Goal: Transaction & Acquisition: Book appointment/travel/reservation

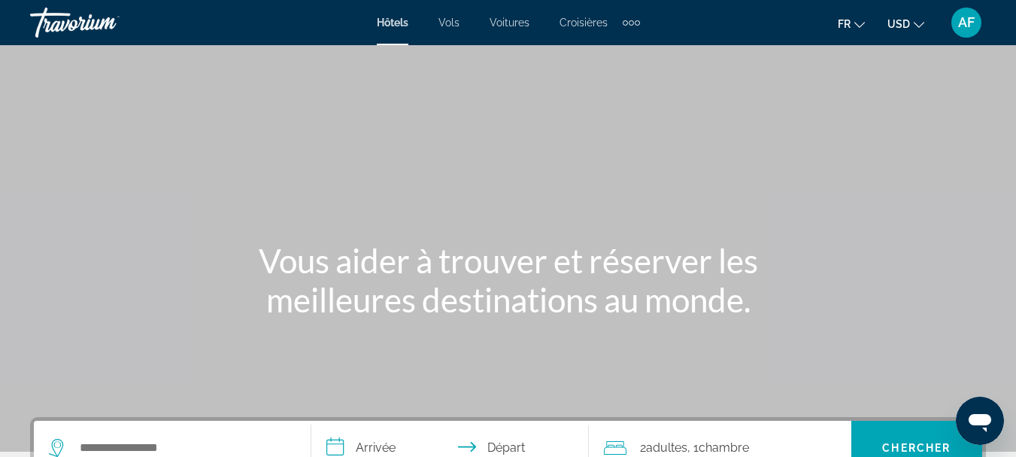
click at [915, 27] on icon "Change currency" at bounding box center [919, 25] width 11 height 11
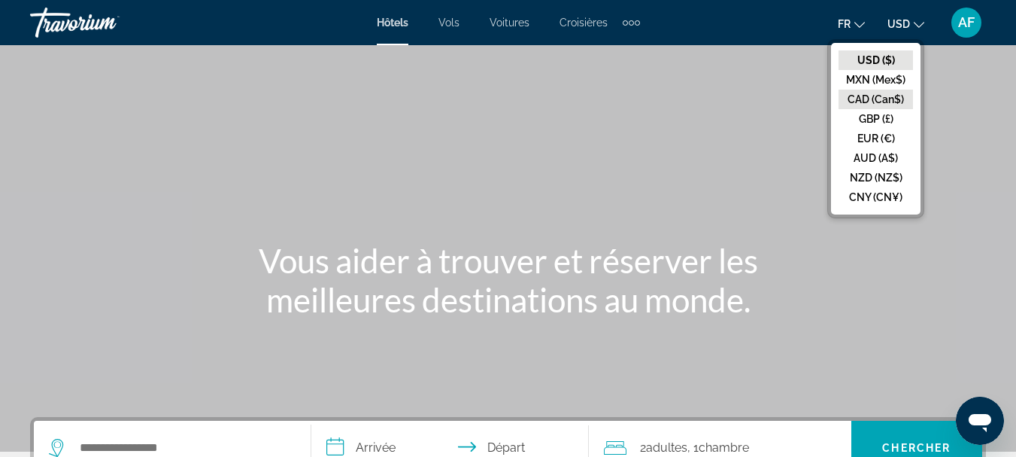
click at [871, 99] on button "CAD (Can$)" at bounding box center [876, 100] width 74 height 20
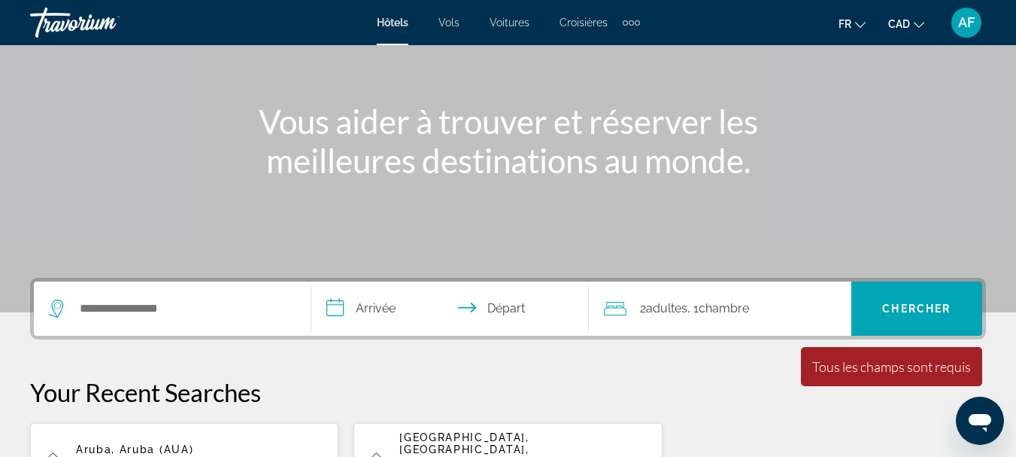
scroll to position [150, 0]
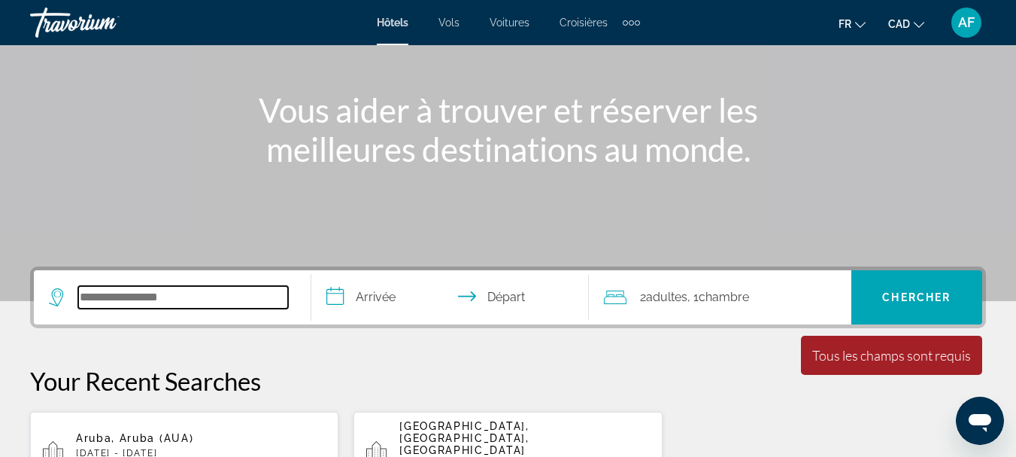
click at [211, 295] on input "Search hotel destination" at bounding box center [183, 297] width 210 height 23
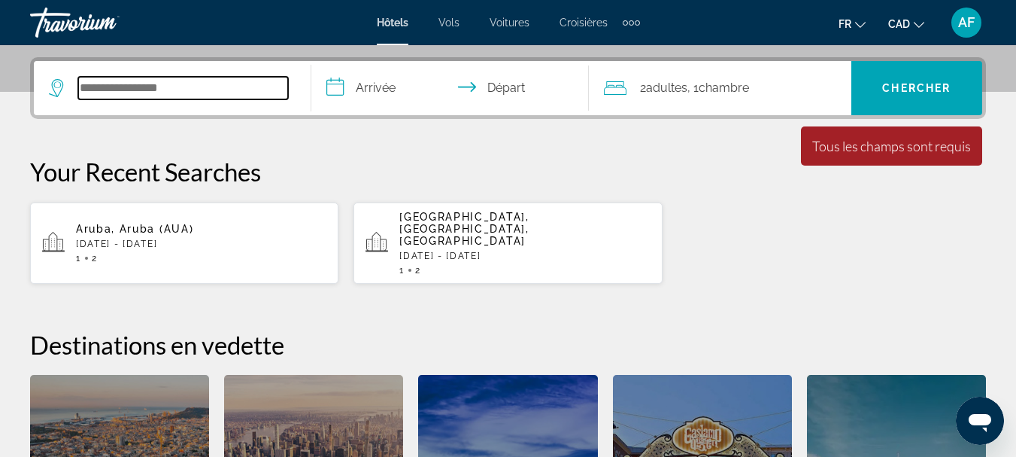
scroll to position [368, 0]
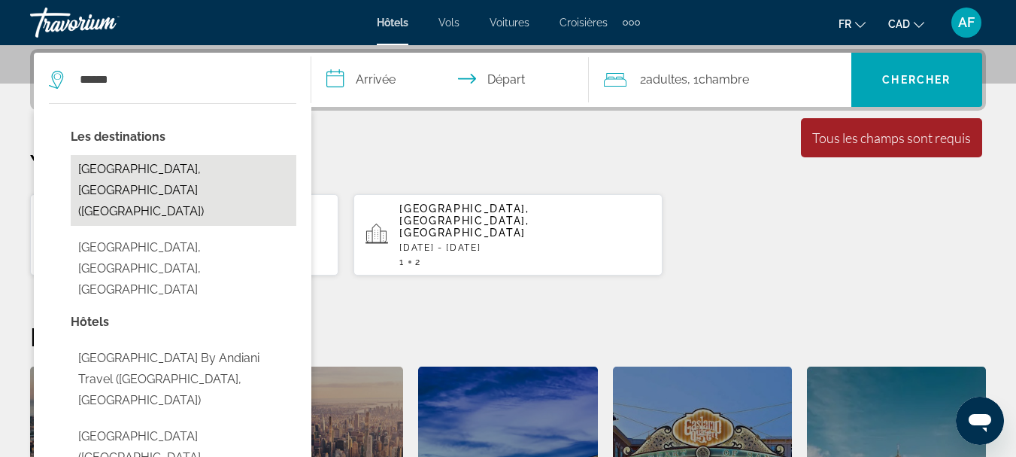
click at [217, 167] on button "[GEOGRAPHIC_DATA], [GEOGRAPHIC_DATA] ([GEOGRAPHIC_DATA])" at bounding box center [184, 190] width 226 height 71
type input "**********"
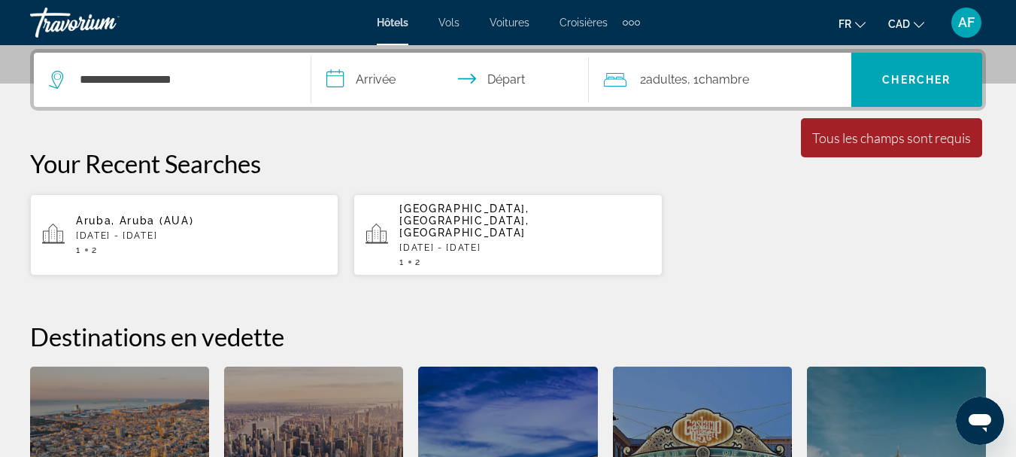
click at [384, 77] on input "**********" at bounding box center [453, 82] width 284 height 59
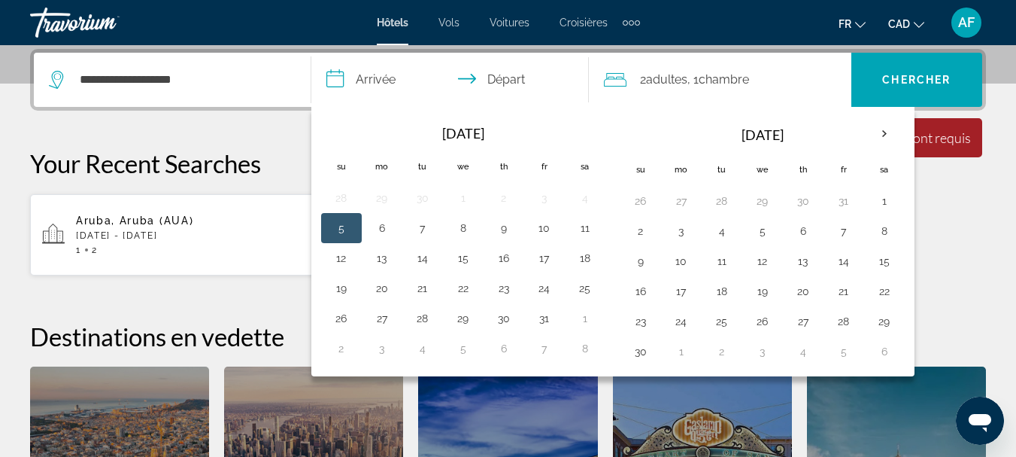
click at [345, 231] on button "5" at bounding box center [341, 227] width 24 height 21
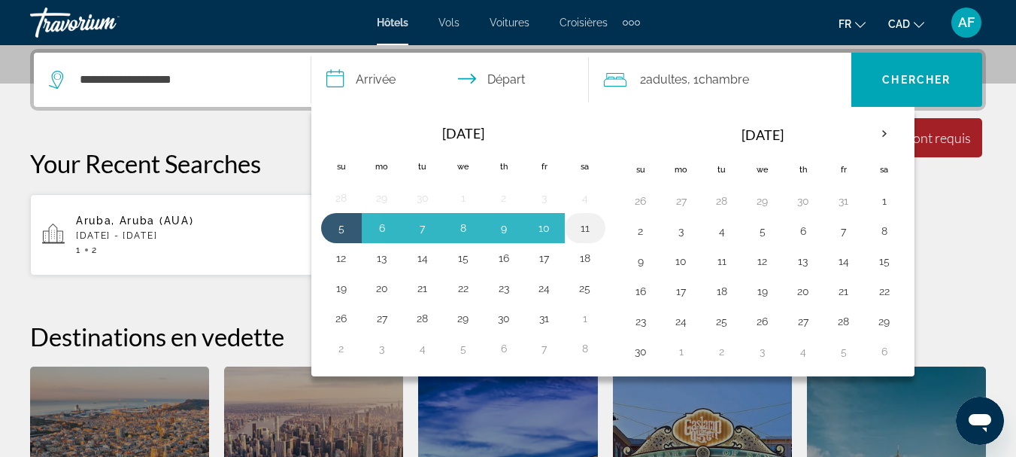
click at [582, 227] on button "11" at bounding box center [585, 227] width 24 height 21
type input "**********"
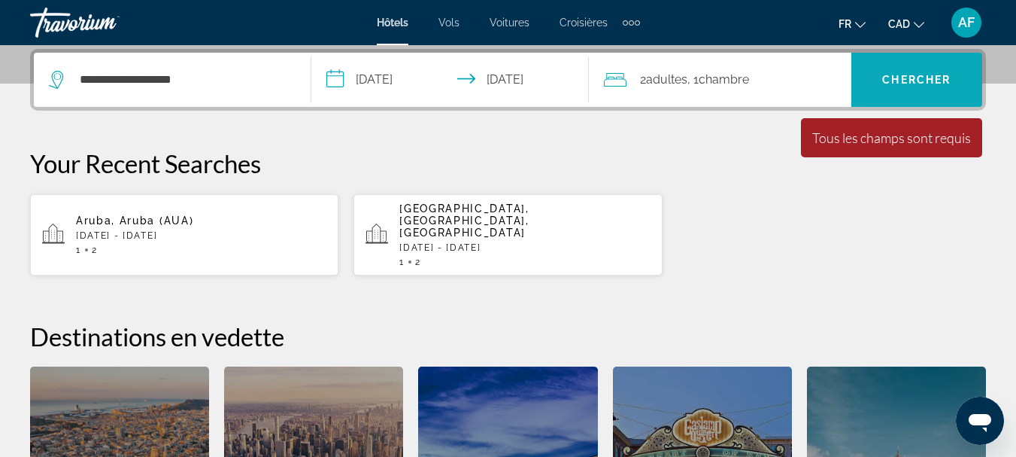
click at [900, 83] on span "Chercher" at bounding box center [916, 80] width 68 height 12
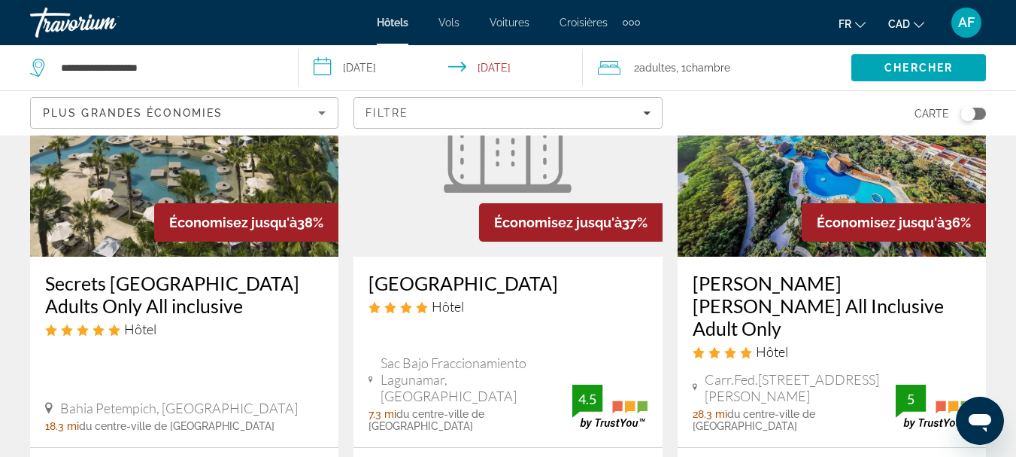
scroll to position [2181, 0]
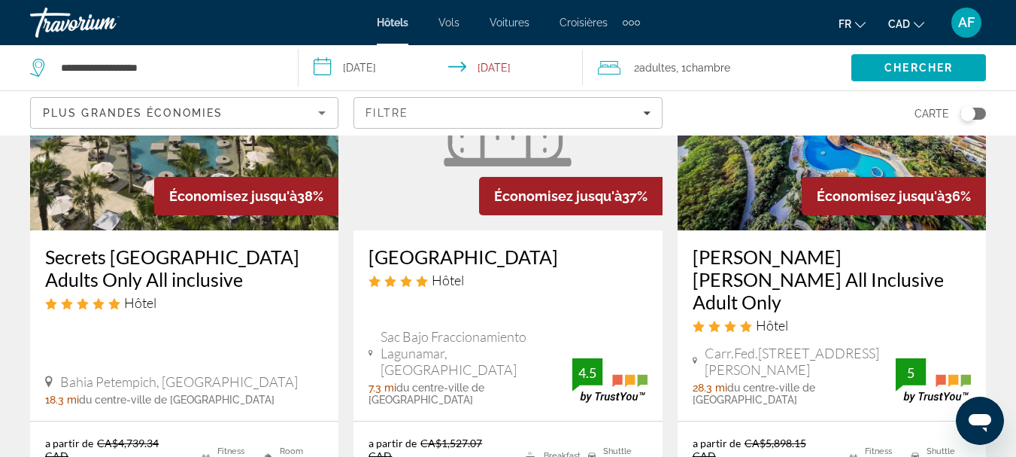
click at [465, 245] on h3 "[GEOGRAPHIC_DATA]" at bounding box center [508, 256] width 278 height 23
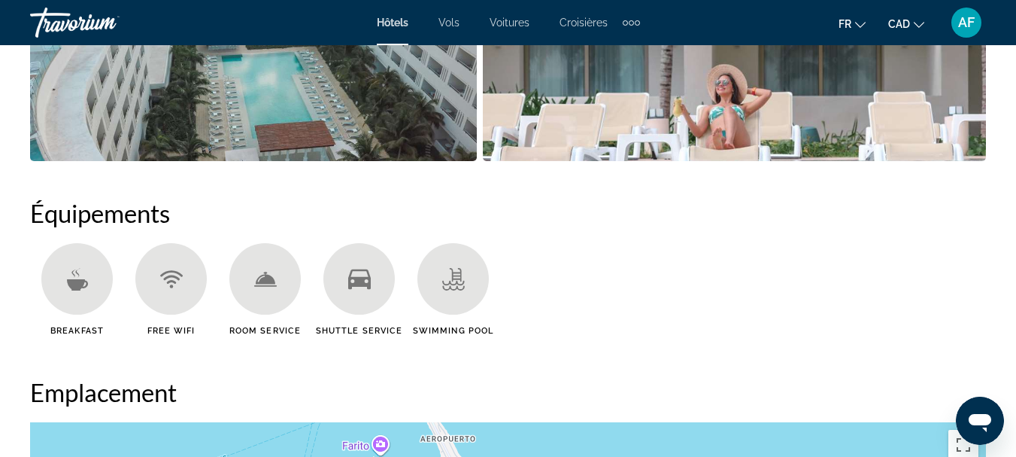
scroll to position [1579, 0]
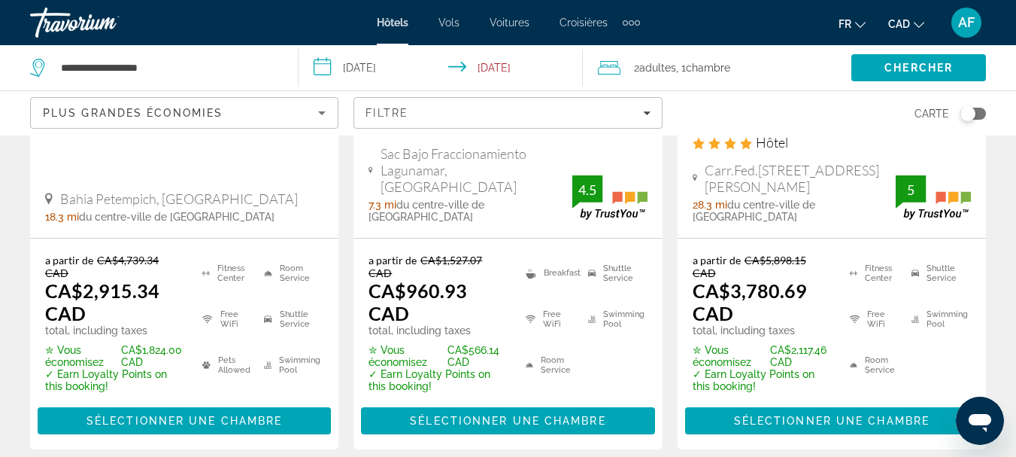
scroll to position [2407, 0]
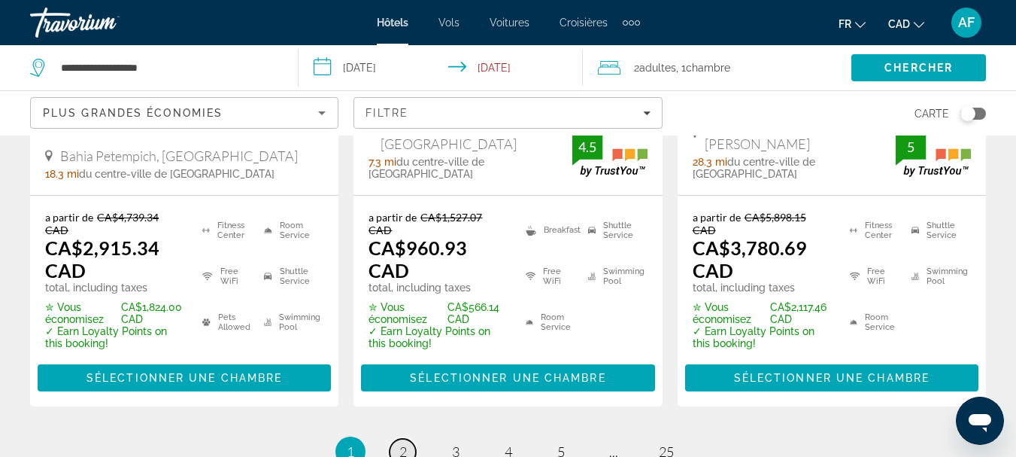
click at [405, 443] on span "2" at bounding box center [403, 451] width 8 height 17
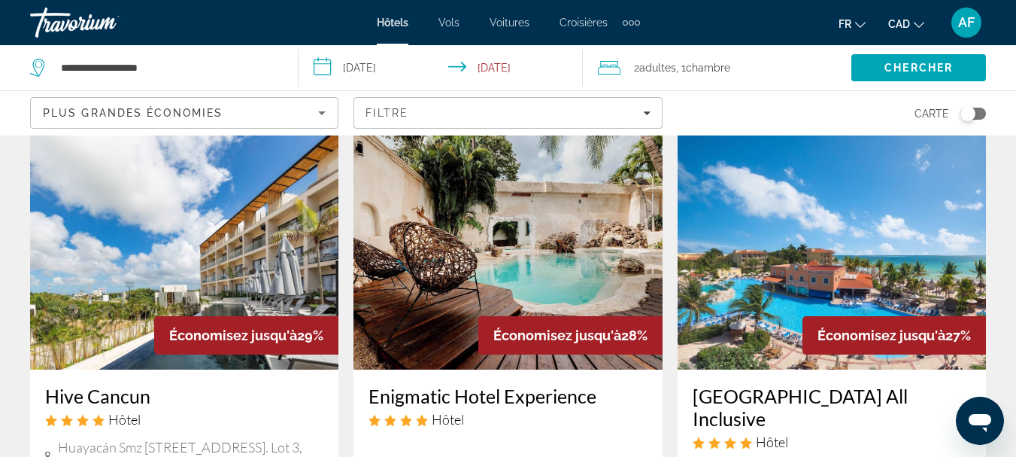
scroll to position [1955, 0]
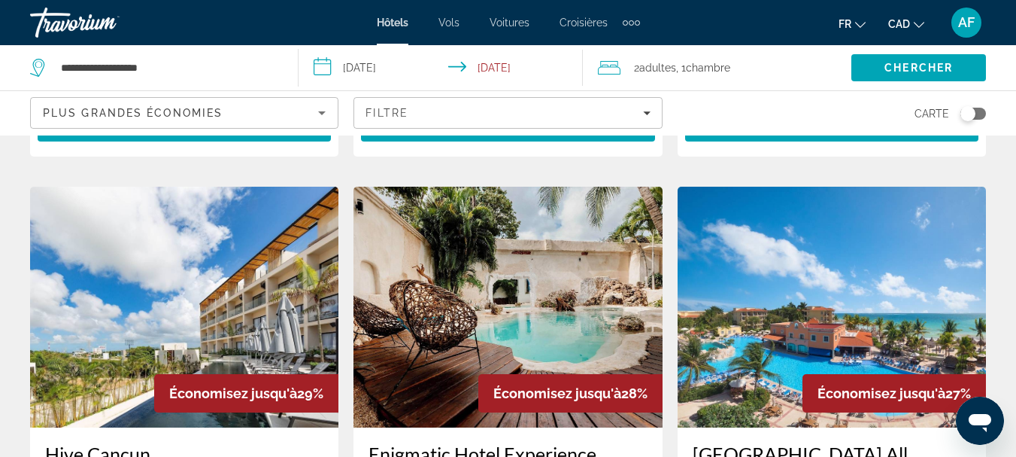
click at [531, 289] on img "Main content" at bounding box center [507, 307] width 308 height 241
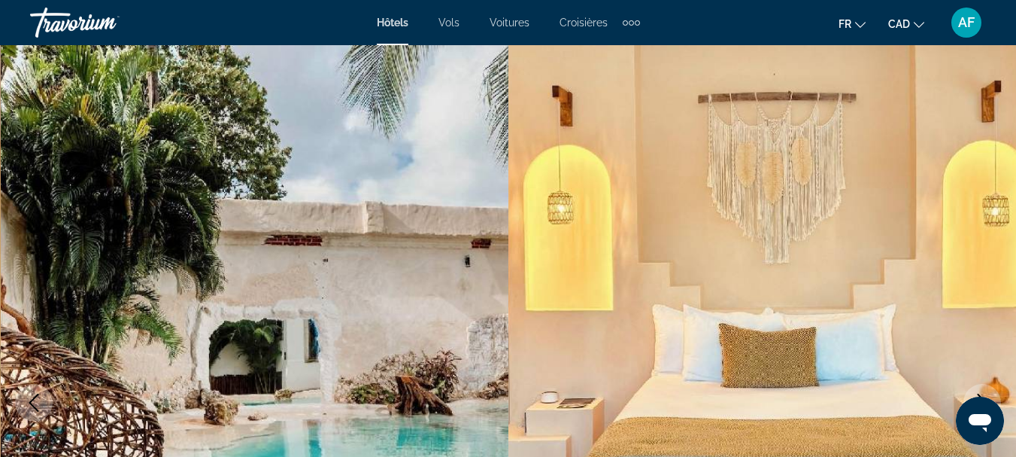
click at [435, 272] on img "Main content" at bounding box center [255, 402] width 508 height 714
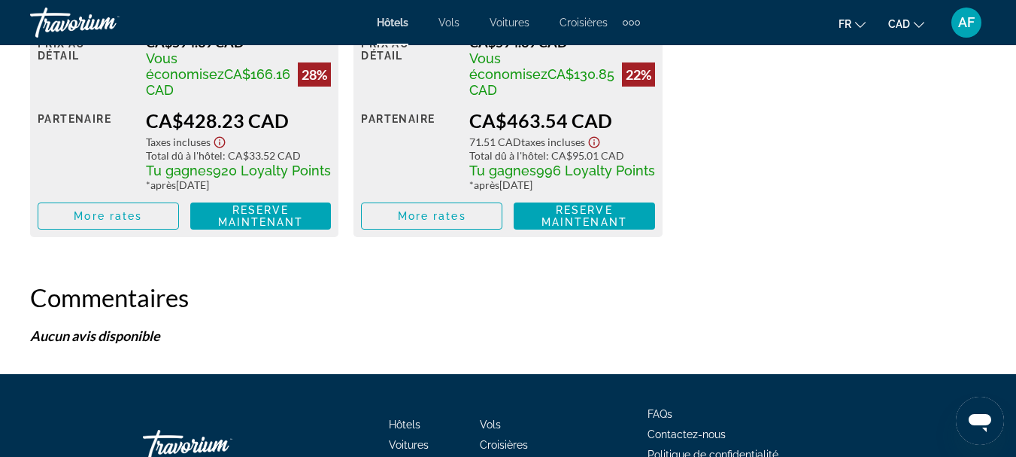
scroll to position [2708, 0]
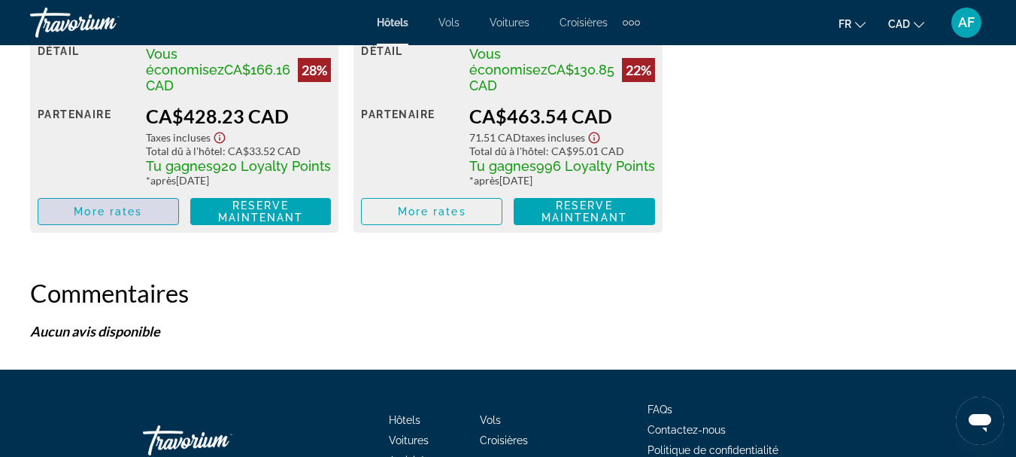
click at [114, 208] on span "More rates" at bounding box center [108, 211] width 68 height 12
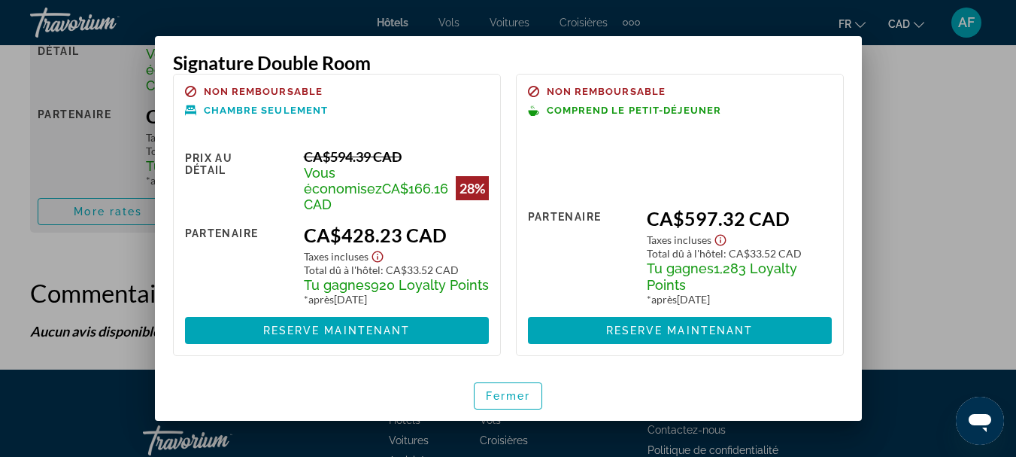
scroll to position [0, 0]
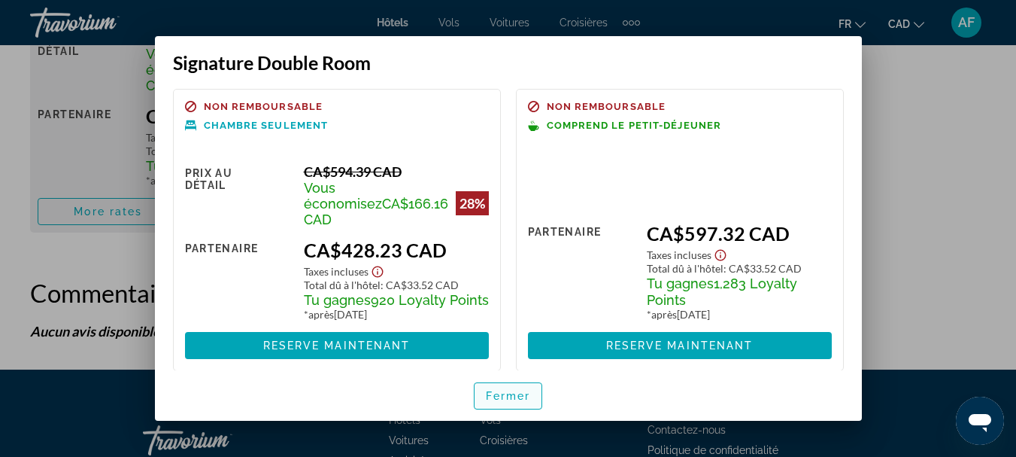
click at [496, 390] on span "Fermer" at bounding box center [508, 396] width 45 height 12
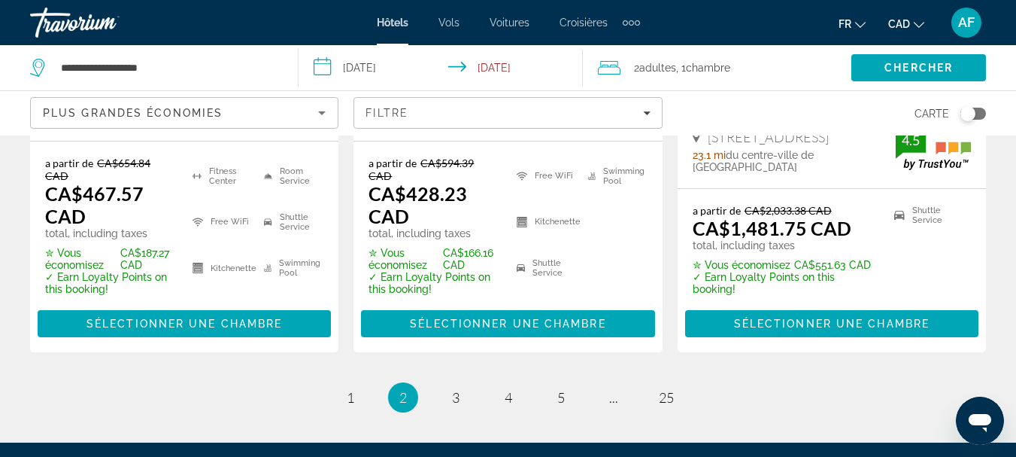
scroll to position [2407, 0]
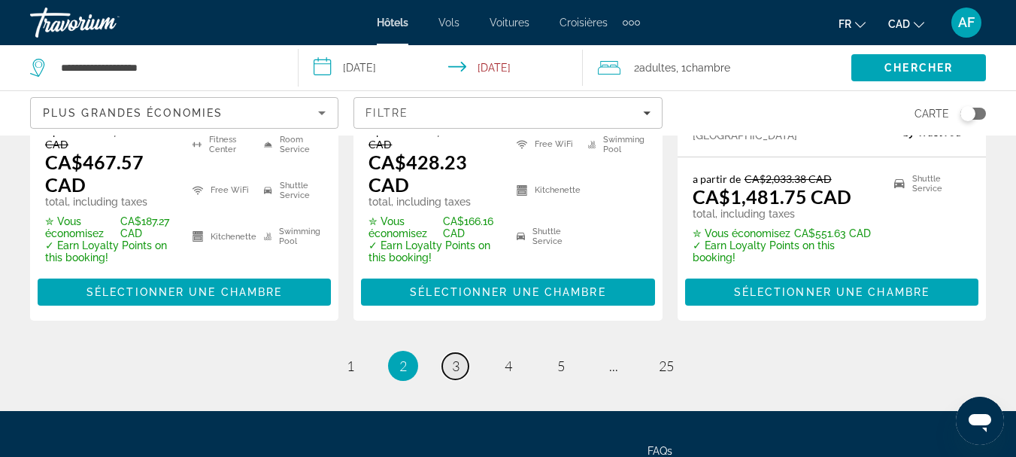
click at [454, 357] on span "3" at bounding box center [456, 365] width 8 height 17
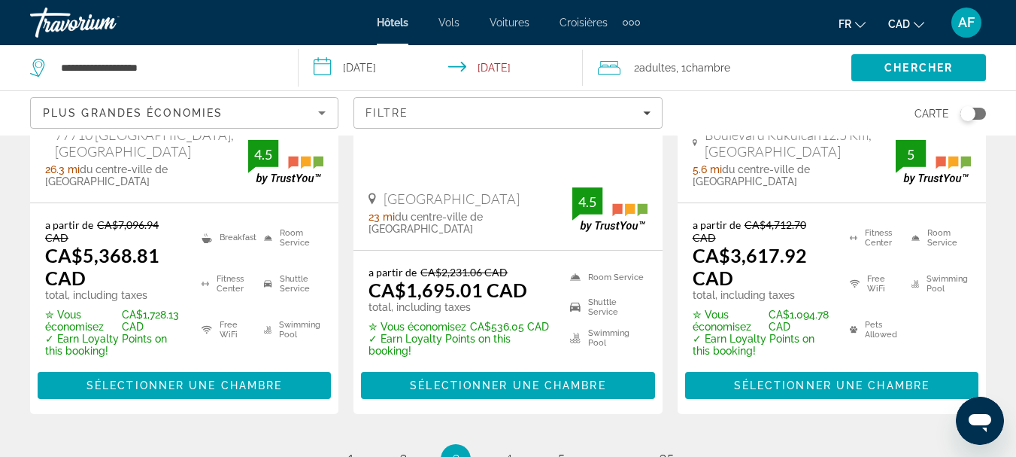
scroll to position [2482, 0]
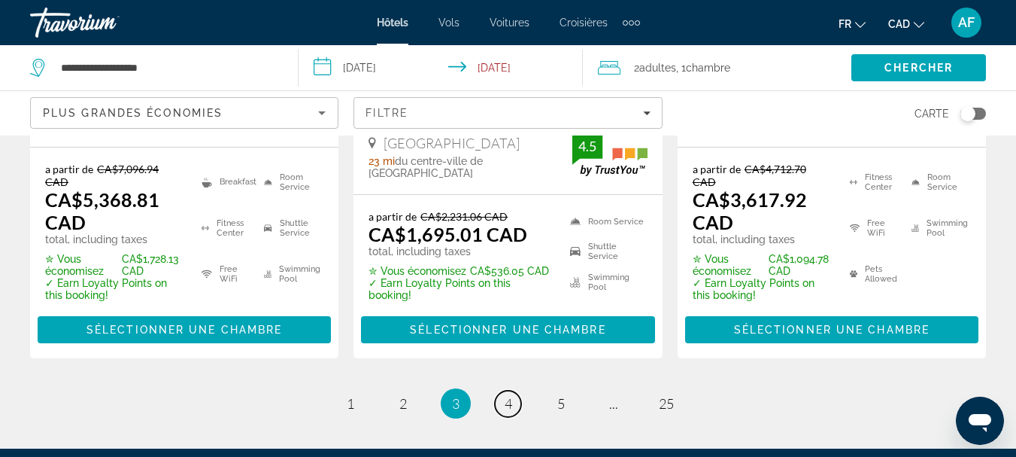
click at [510, 395] on span "4" at bounding box center [509, 403] width 8 height 17
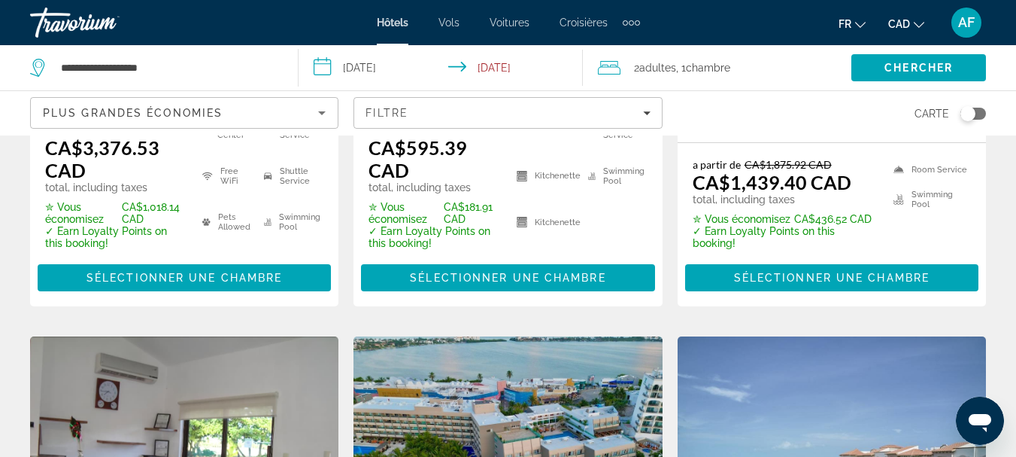
scroll to position [215, 0]
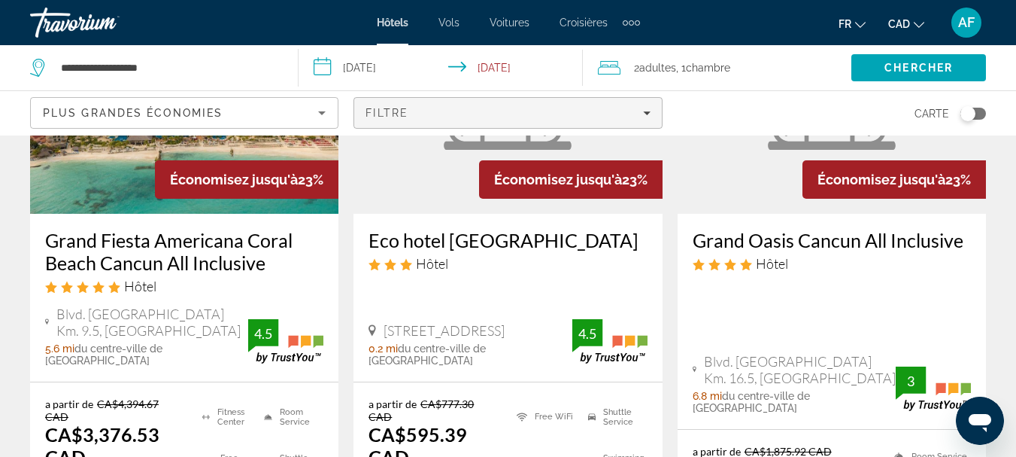
click at [427, 122] on span "Filters" at bounding box center [507, 113] width 307 height 36
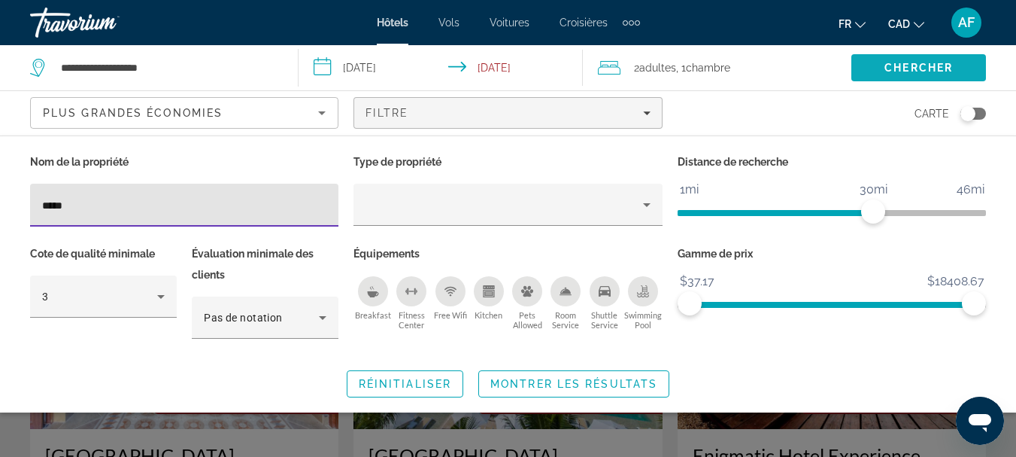
type input "*****"
click at [879, 68] on span "Search" at bounding box center [918, 68] width 135 height 36
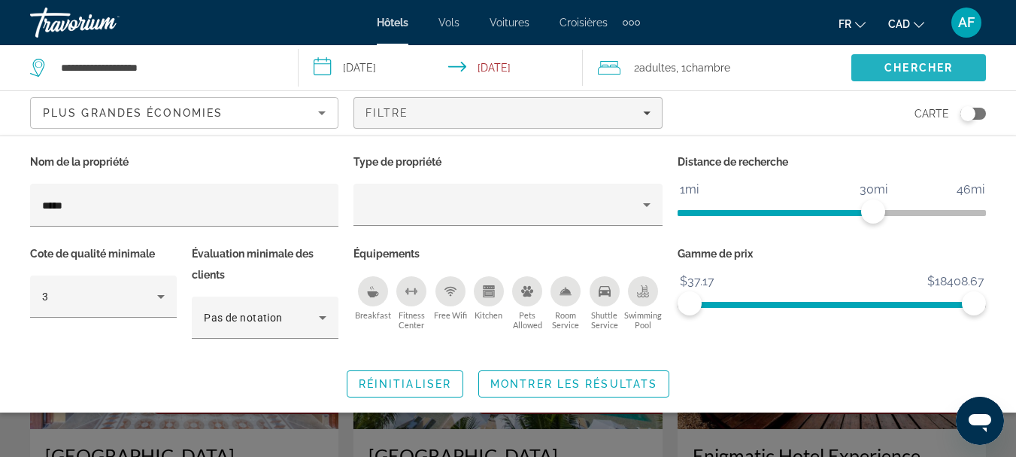
click at [887, 59] on span "Search" at bounding box center [918, 68] width 135 height 36
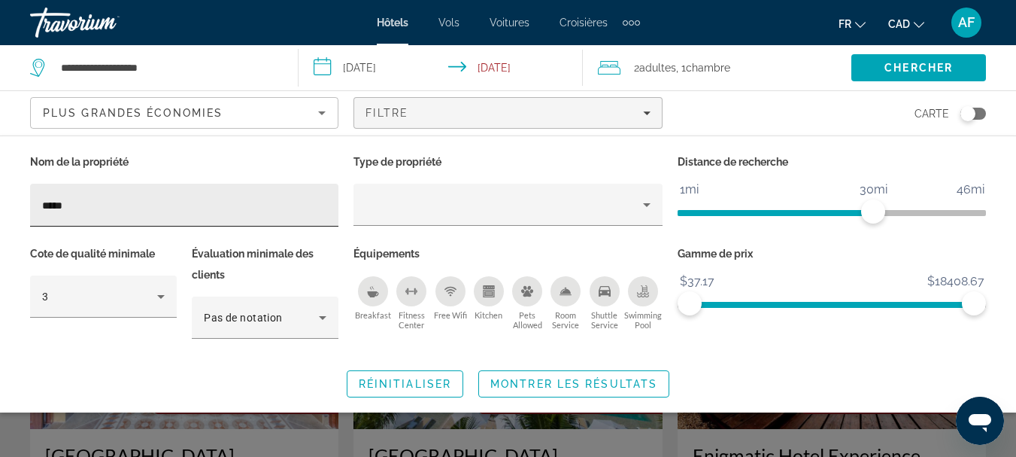
click at [205, 201] on input "*****" at bounding box center [184, 205] width 284 height 18
click at [232, 364] on div "Nom de la propriété ***** Type de propriété Distance de recherche 1mi 46mi 30mi…" at bounding box center [508, 274] width 1016 height 246
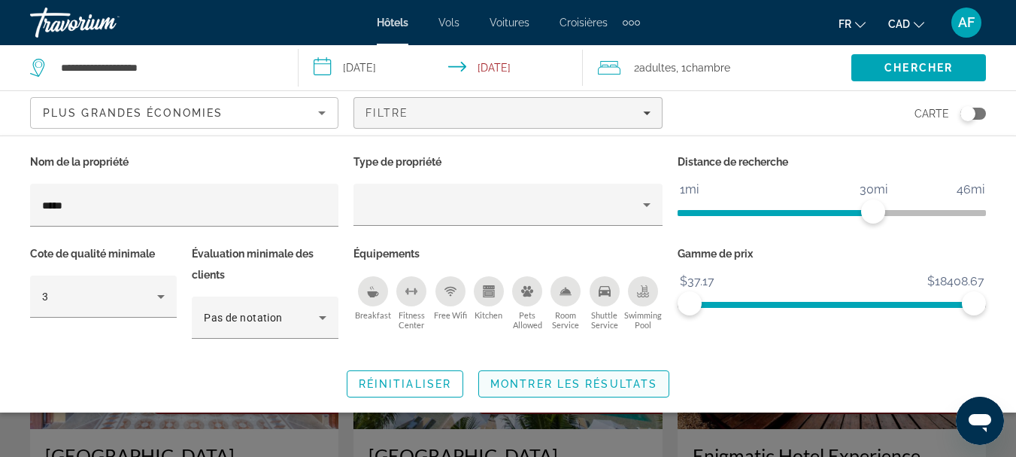
click at [558, 383] on span "Montrer les résultats" at bounding box center [573, 384] width 167 height 12
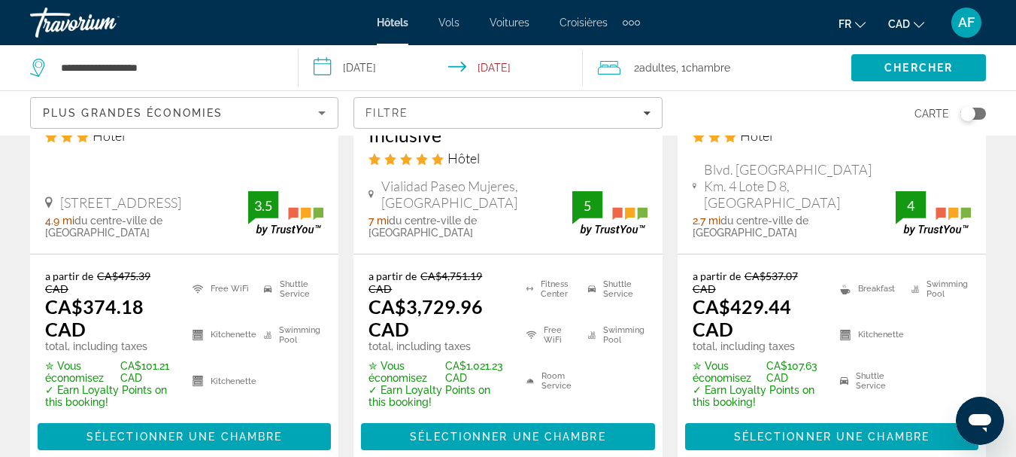
scroll to position [2482, 0]
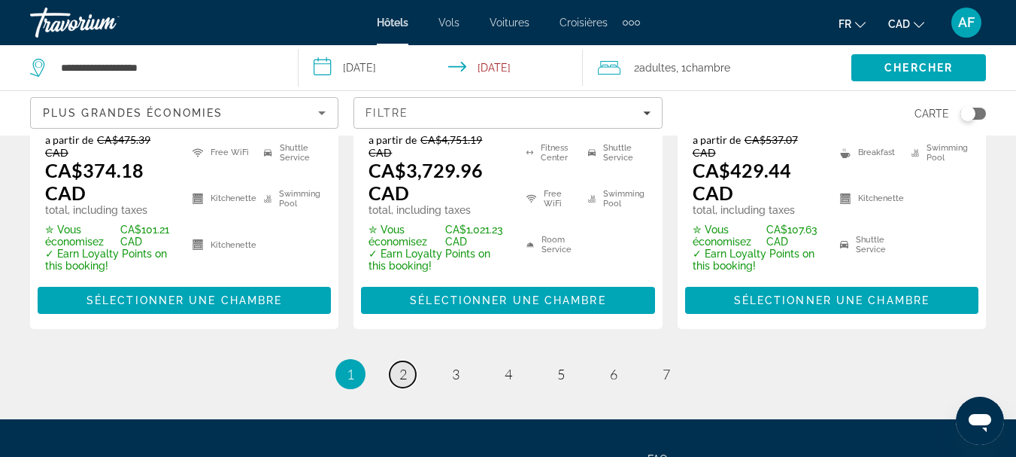
click at [400, 366] on span "2" at bounding box center [403, 374] width 8 height 17
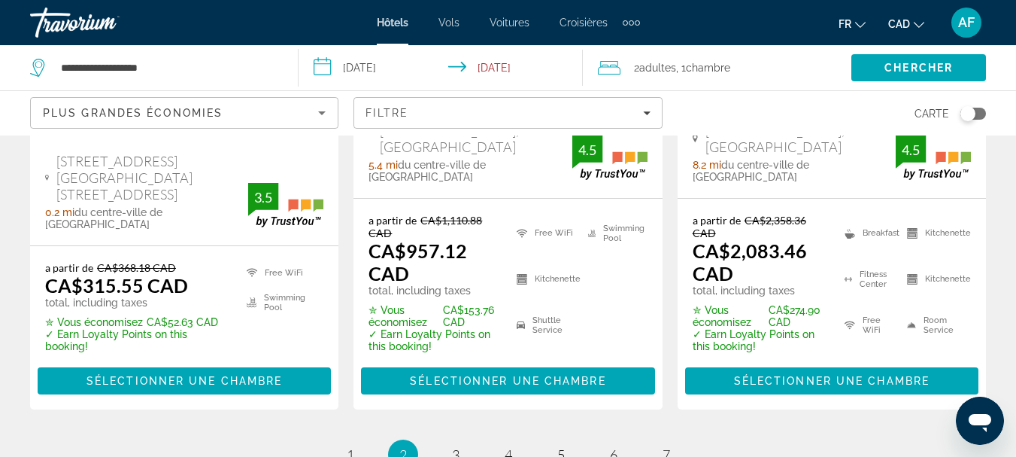
scroll to position [2332, 0]
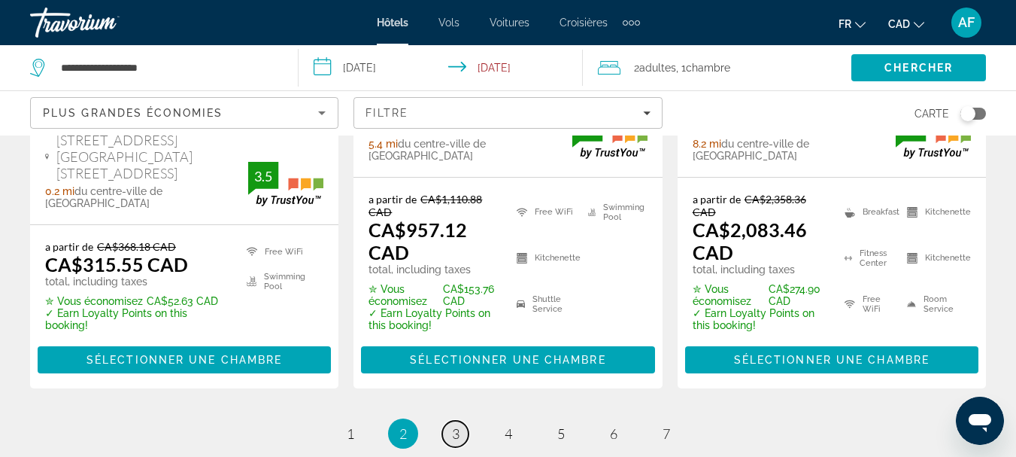
click at [452, 425] on span "3" at bounding box center [456, 433] width 8 height 17
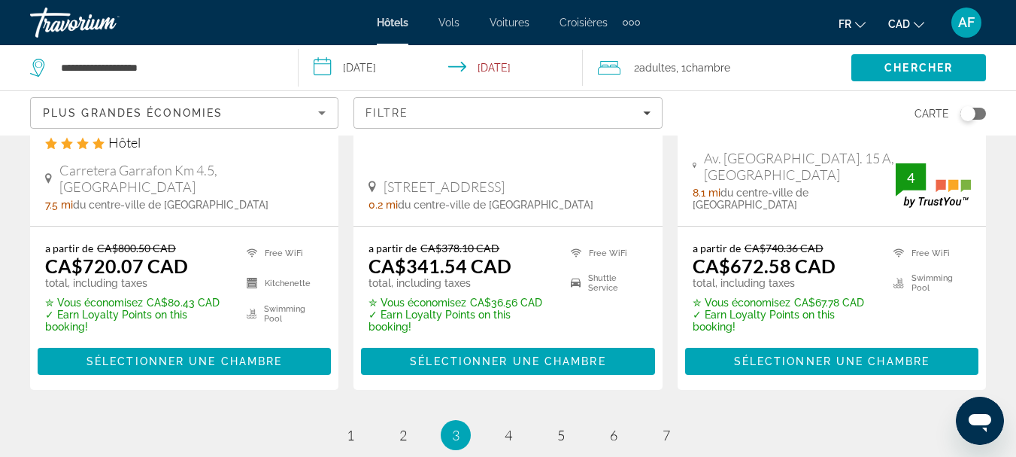
scroll to position [2332, 0]
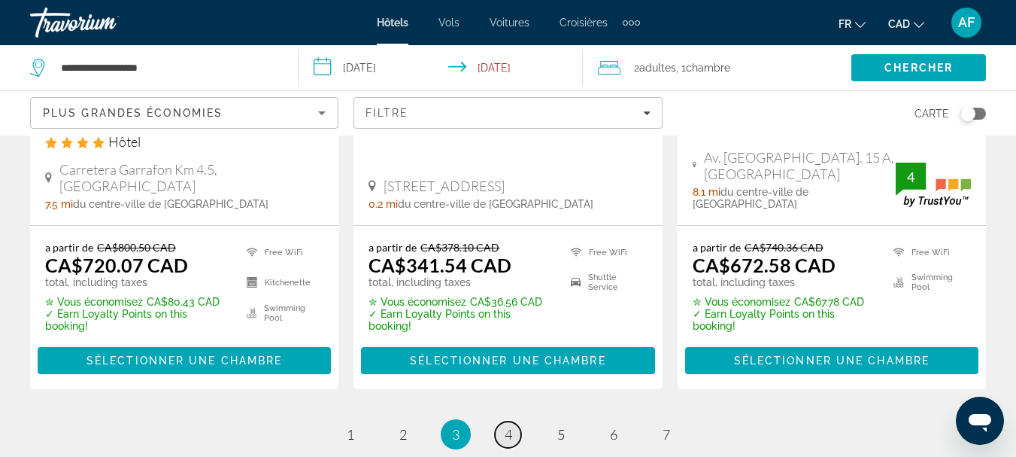
click at [513, 421] on link "page 4" at bounding box center [508, 434] width 26 height 26
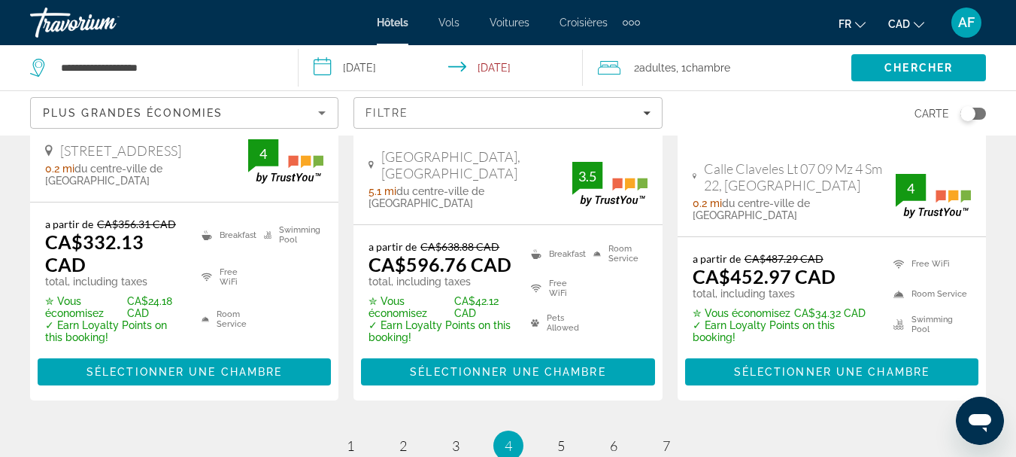
scroll to position [2332, 0]
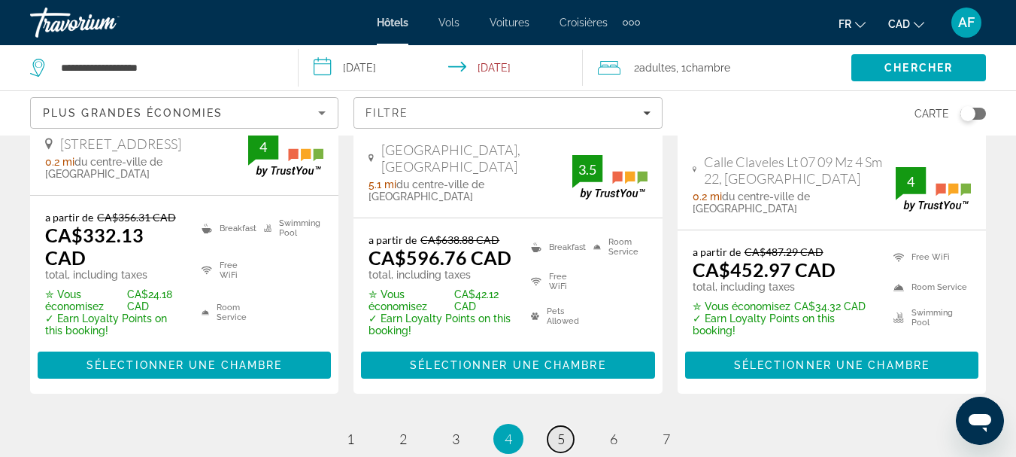
click at [560, 430] on span "5" at bounding box center [561, 438] width 8 height 17
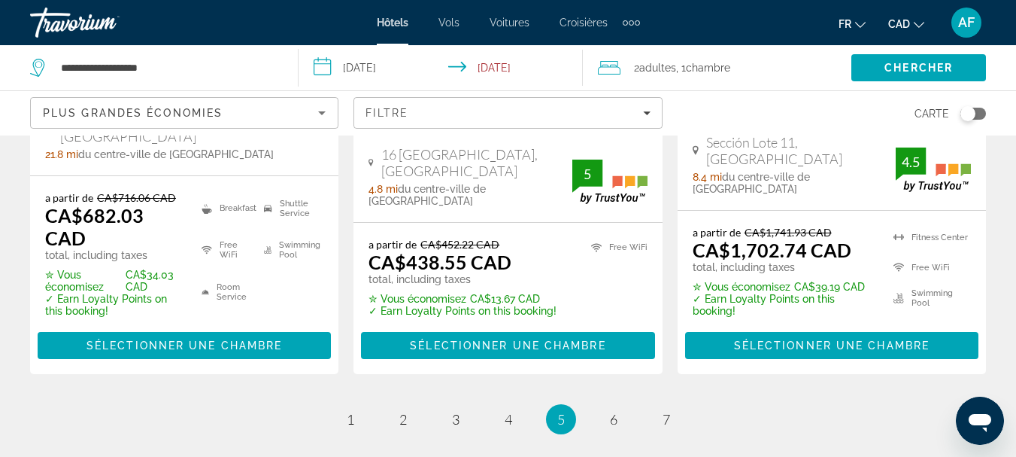
scroll to position [2332, 0]
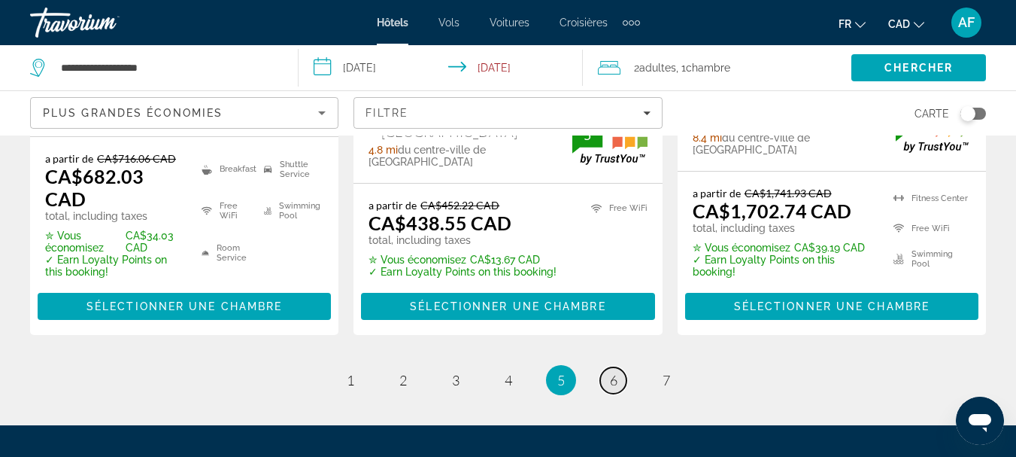
click at [614, 372] on span "6" at bounding box center [614, 380] width 8 height 17
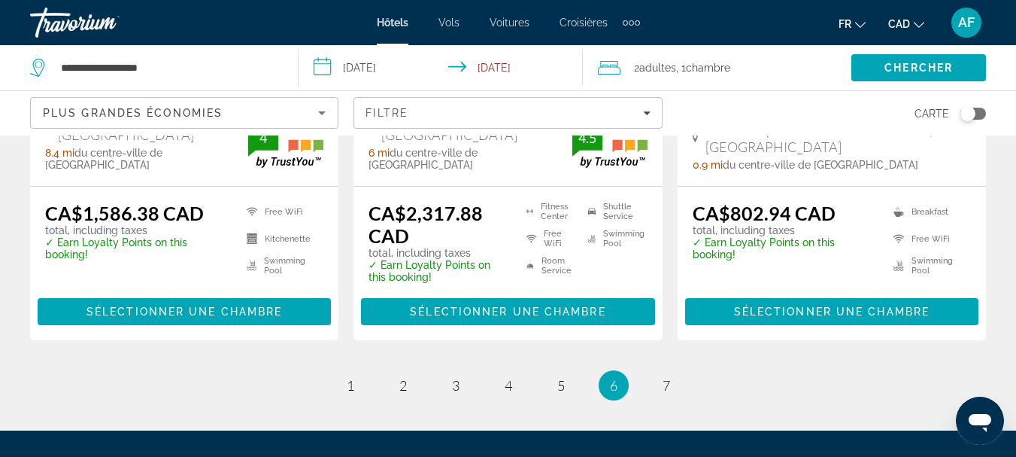
scroll to position [2256, 0]
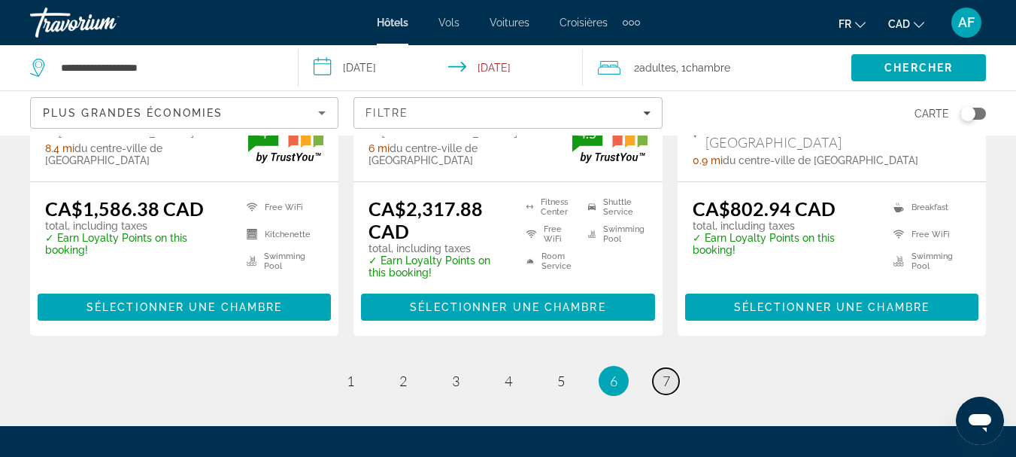
click at [663, 372] on span "7" at bounding box center [667, 380] width 8 height 17
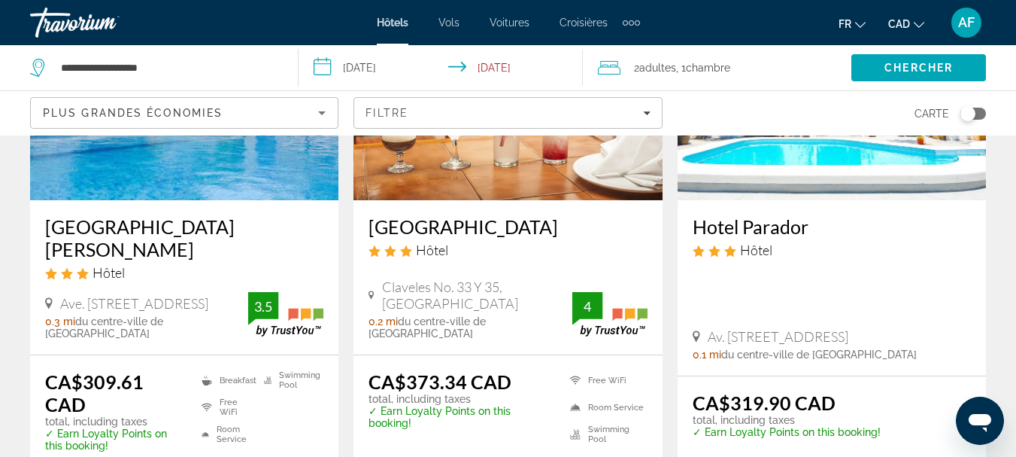
scroll to position [1805, 0]
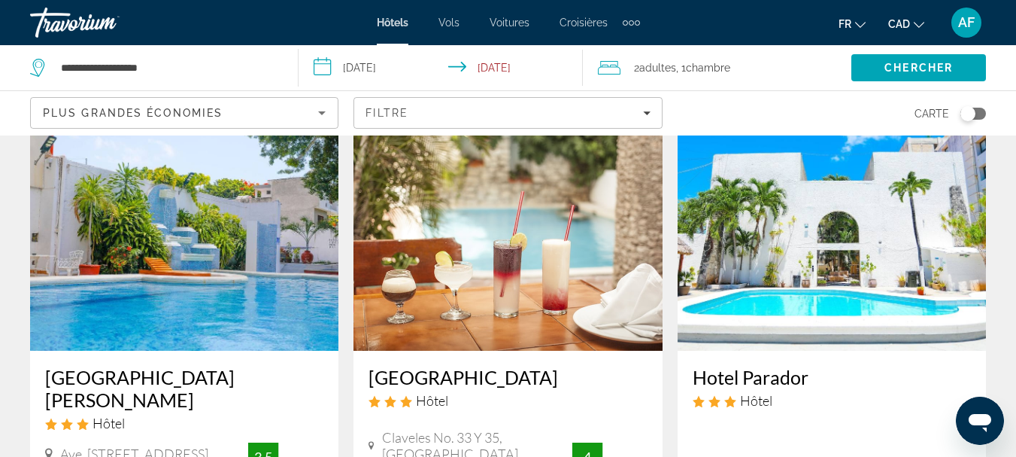
click at [551, 257] on img "Main content" at bounding box center [507, 230] width 308 height 241
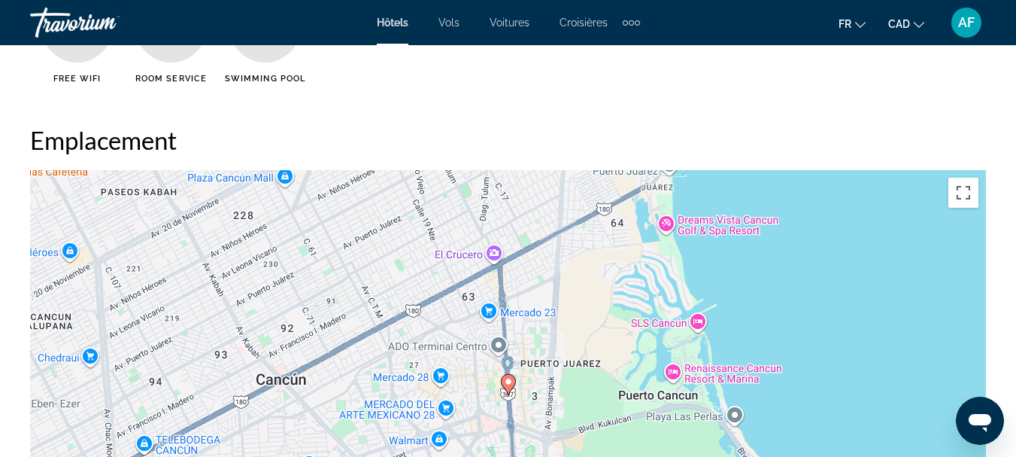
scroll to position [1579, 0]
